Goal: Task Accomplishment & Management: Manage account settings

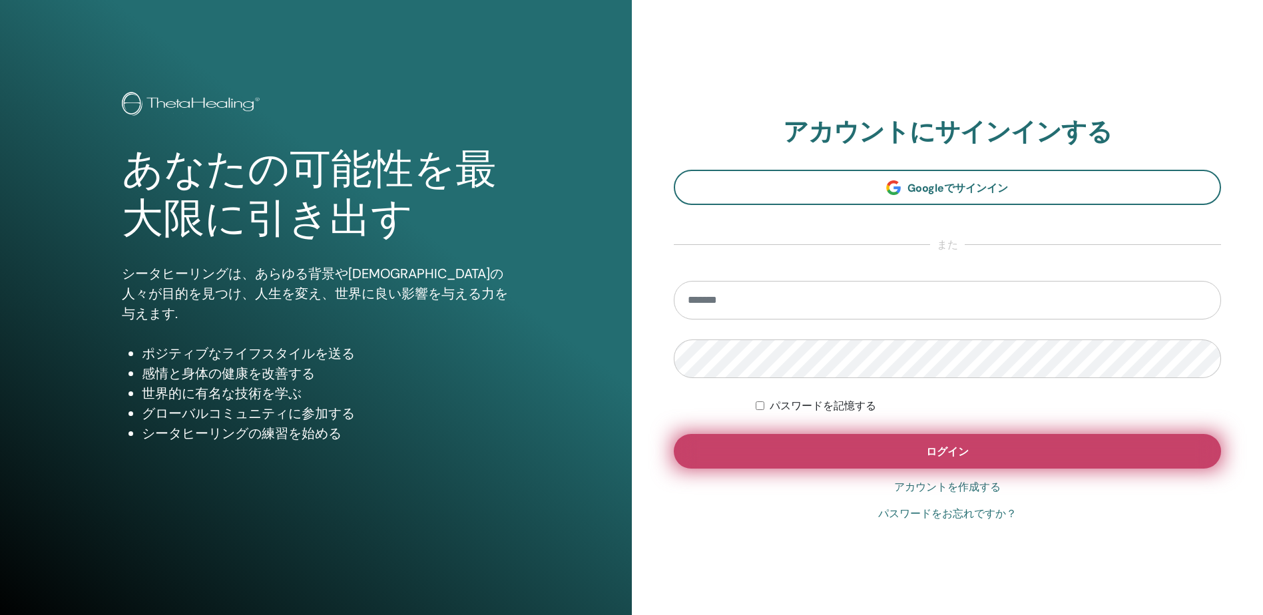
type input "**********"
click at [910, 455] on button "ログイン" at bounding box center [948, 451] width 548 height 35
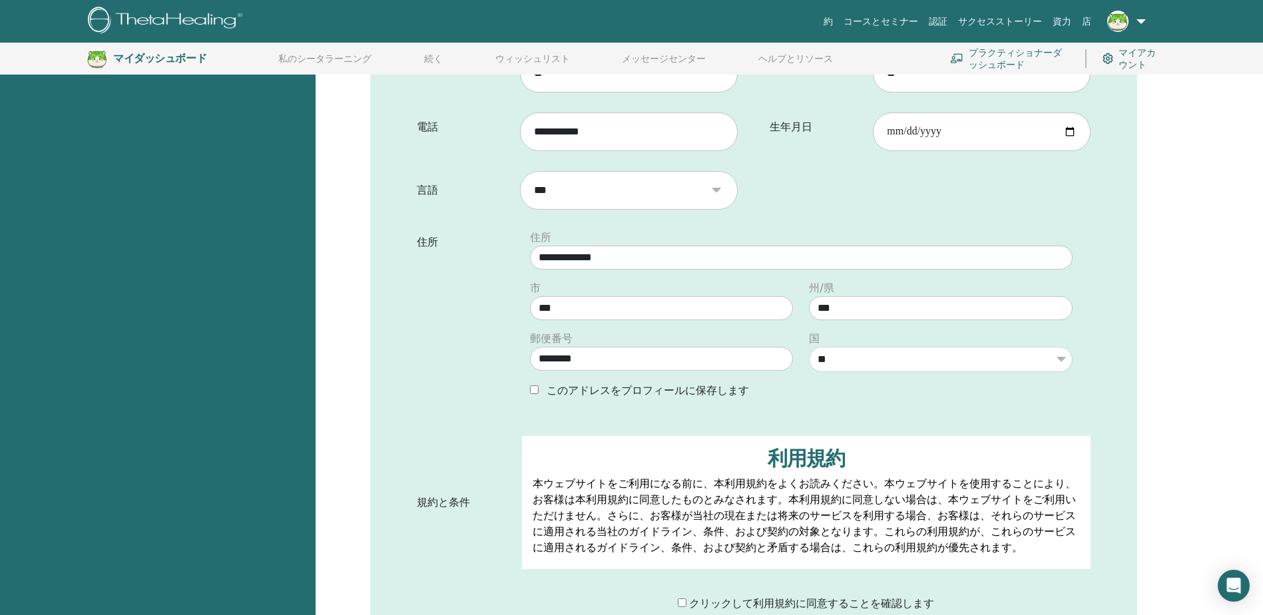
scroll to position [565, 0]
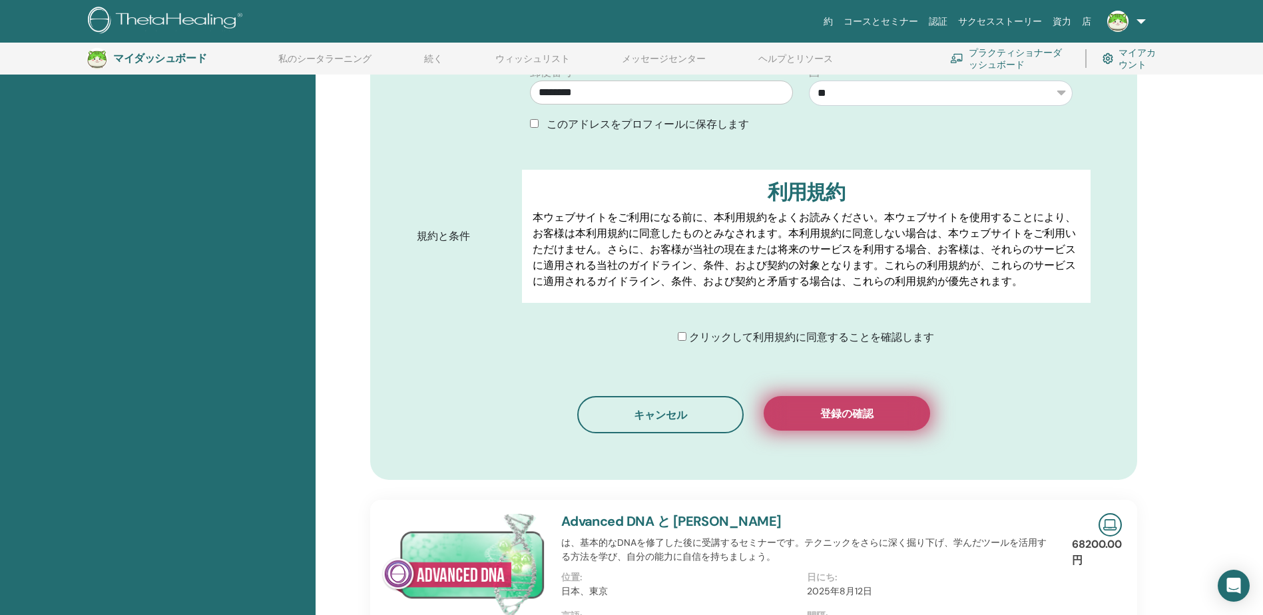
click at [890, 420] on button "登録の確認" at bounding box center [847, 413] width 166 height 35
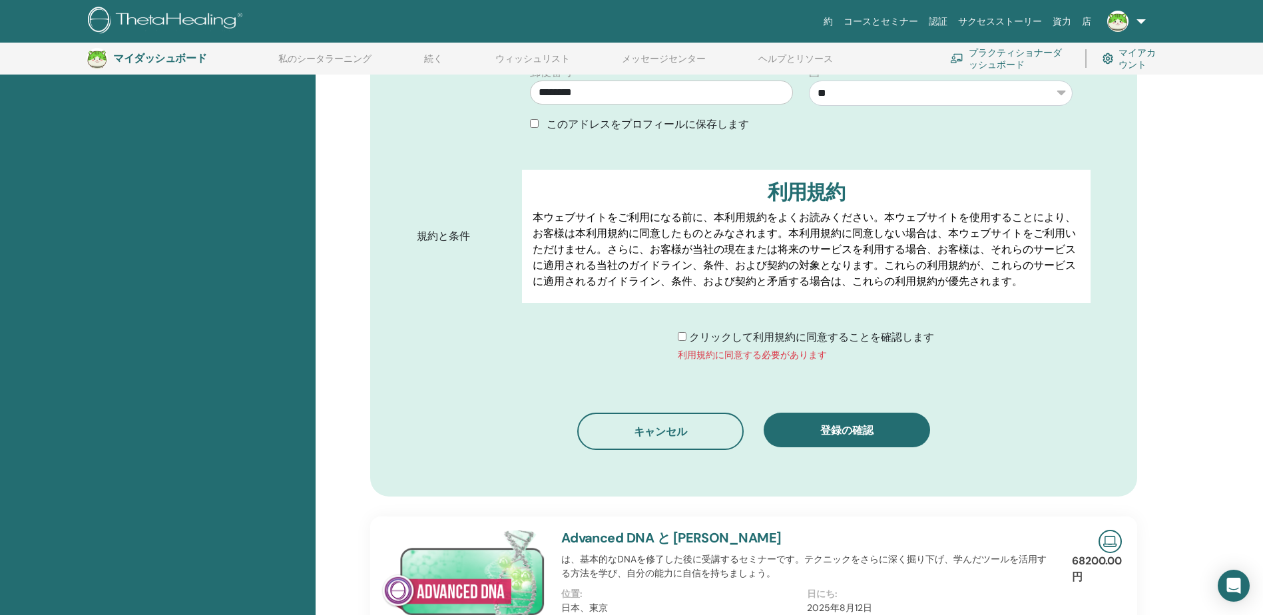
click at [677, 339] on div "クリックして利用規約に同意することを確認します 利用規約に同意する必要があります" at bounding box center [811, 346] width 578 height 33
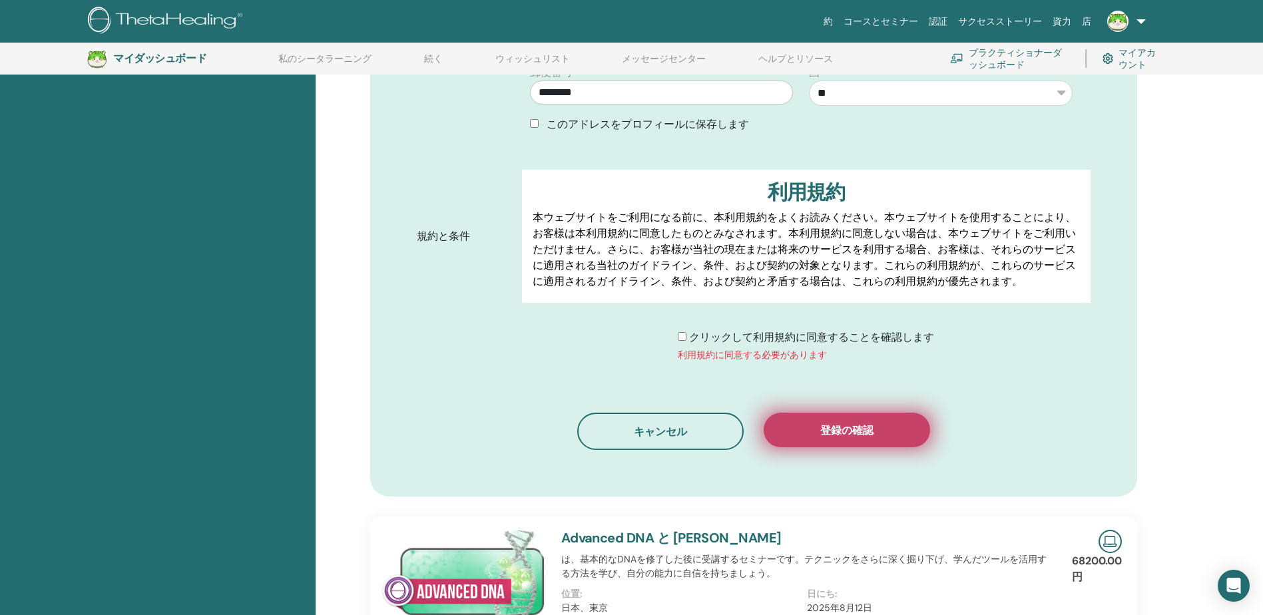
click at [812, 423] on button "登録の確認" at bounding box center [847, 430] width 166 height 35
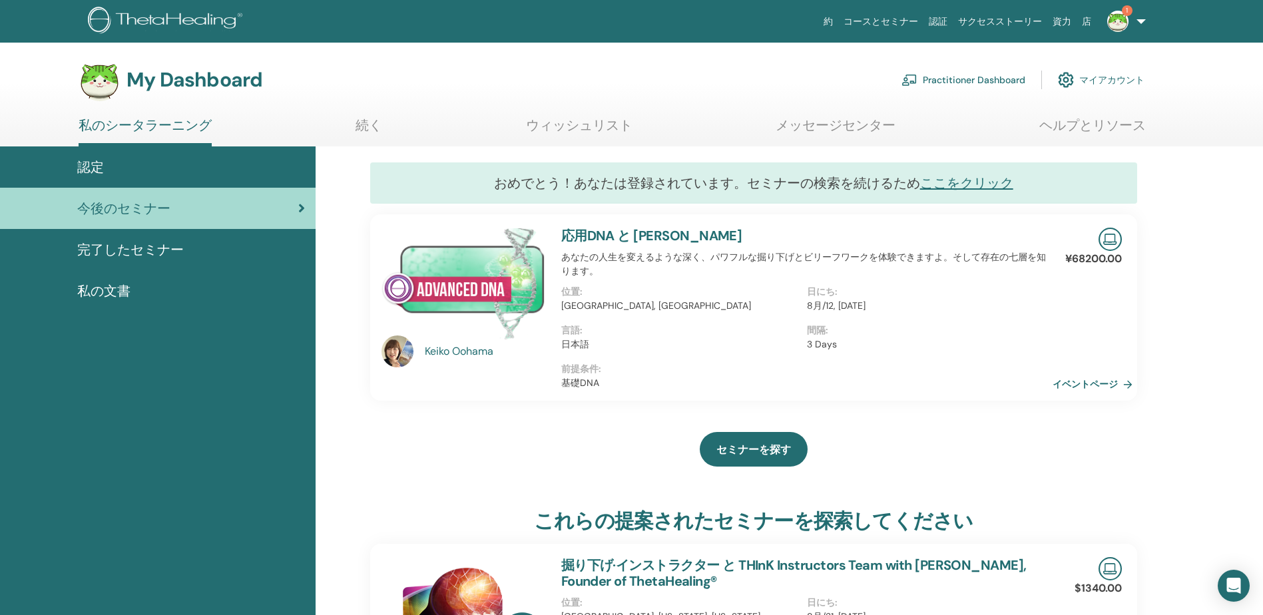
click at [119, 244] on span "完了したセミナー" at bounding box center [130, 250] width 107 height 20
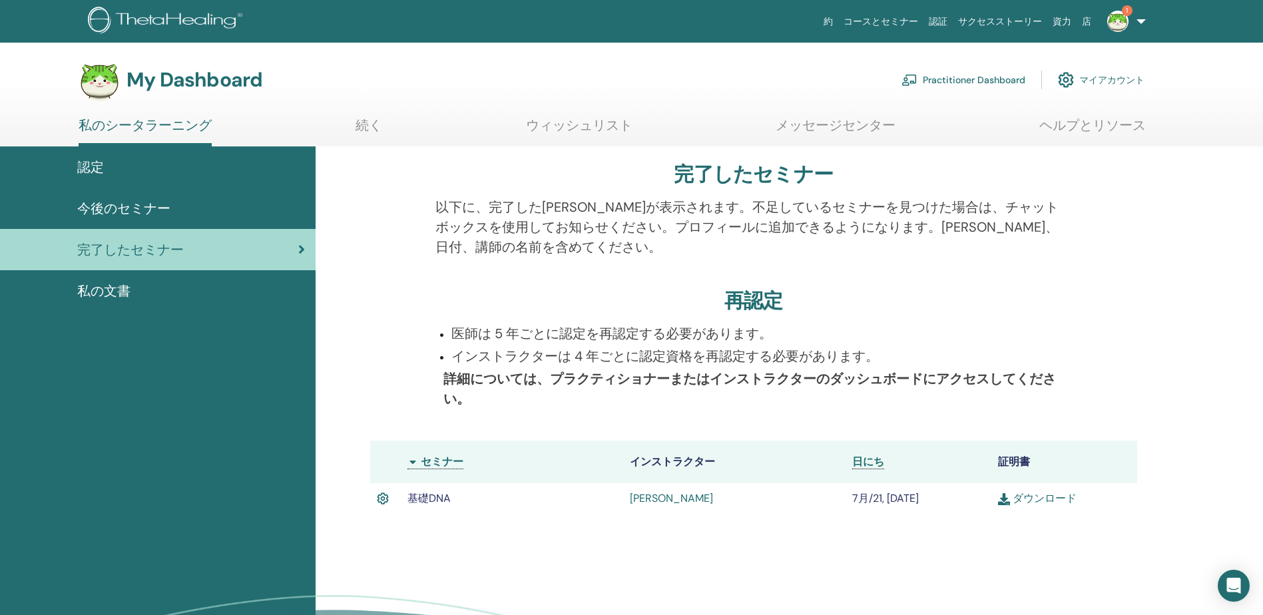
click at [95, 286] on span "私の文書" at bounding box center [103, 291] width 53 height 20
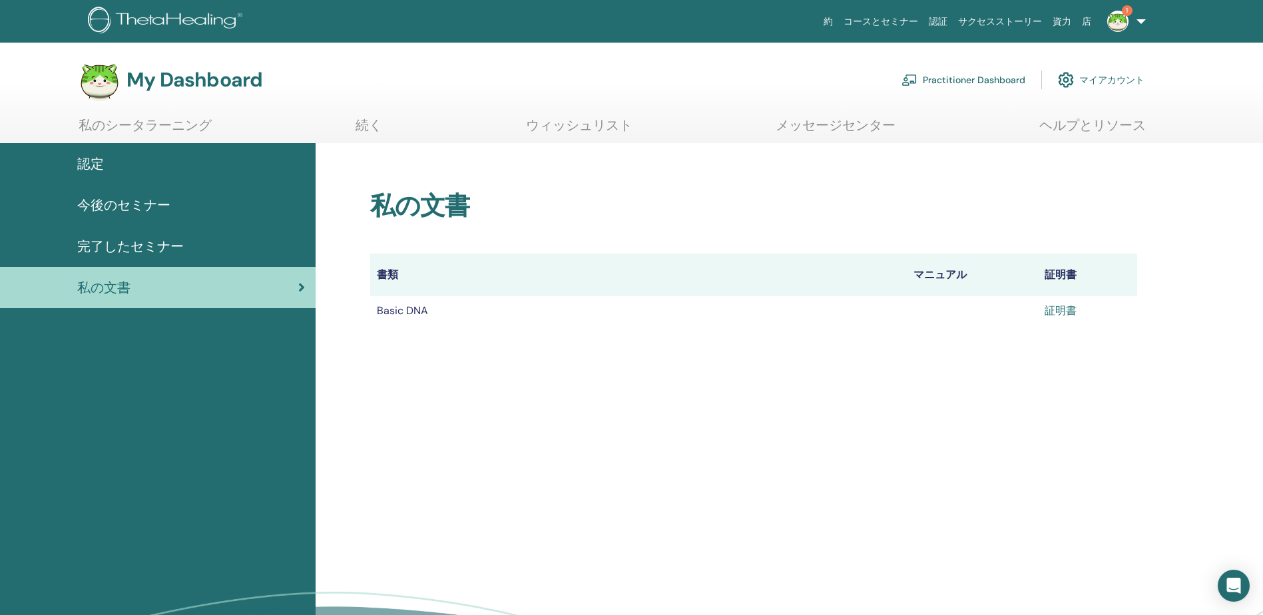
click at [1067, 313] on link "証明書" at bounding box center [1061, 311] width 32 height 14
click at [144, 202] on span "今後のセミナー" at bounding box center [123, 205] width 93 height 20
